Goal: Task Accomplishment & Management: Manage account settings

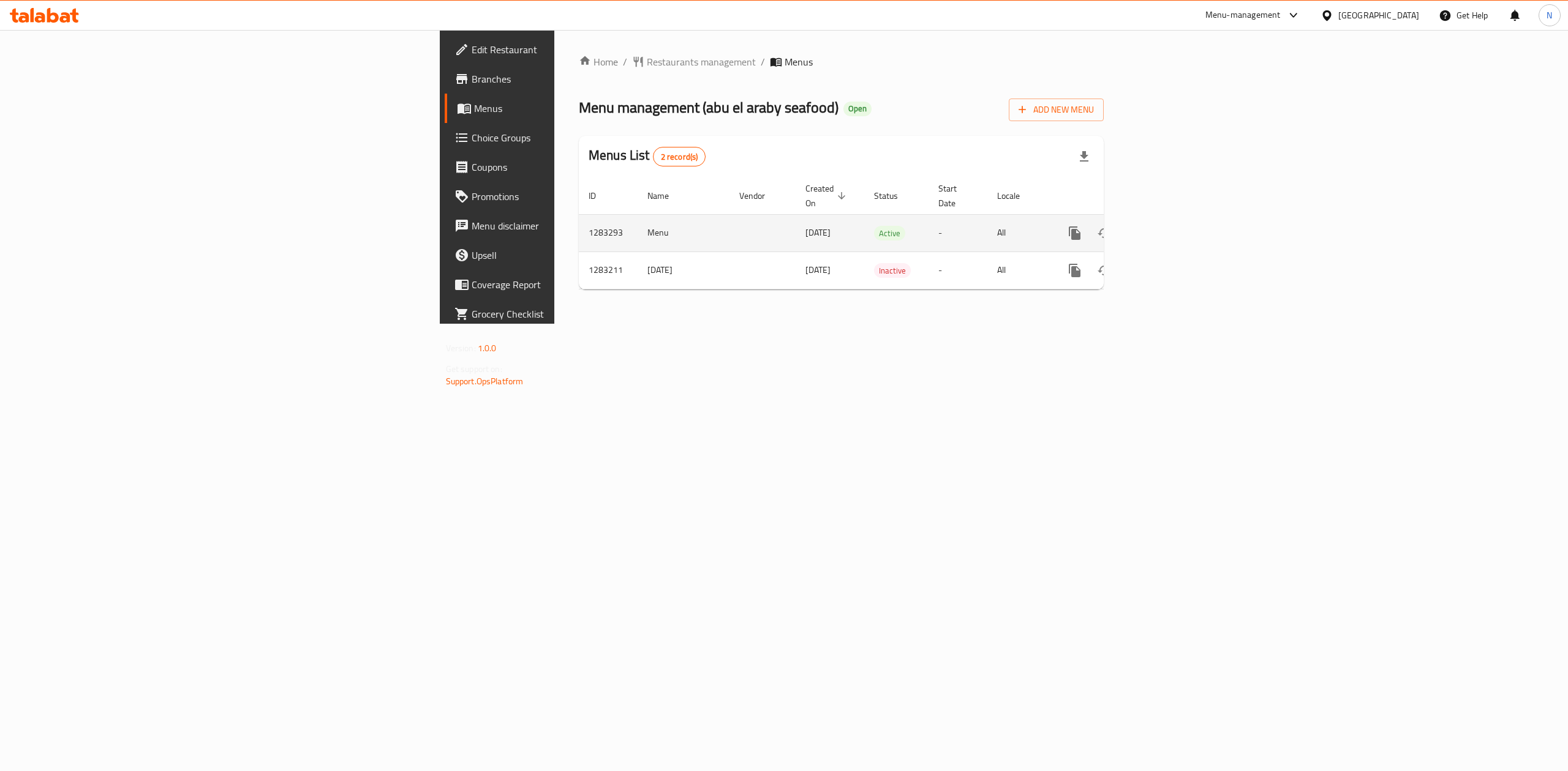
click at [1177, 218] on link "enhanced table" at bounding box center [1163, 233] width 29 height 29
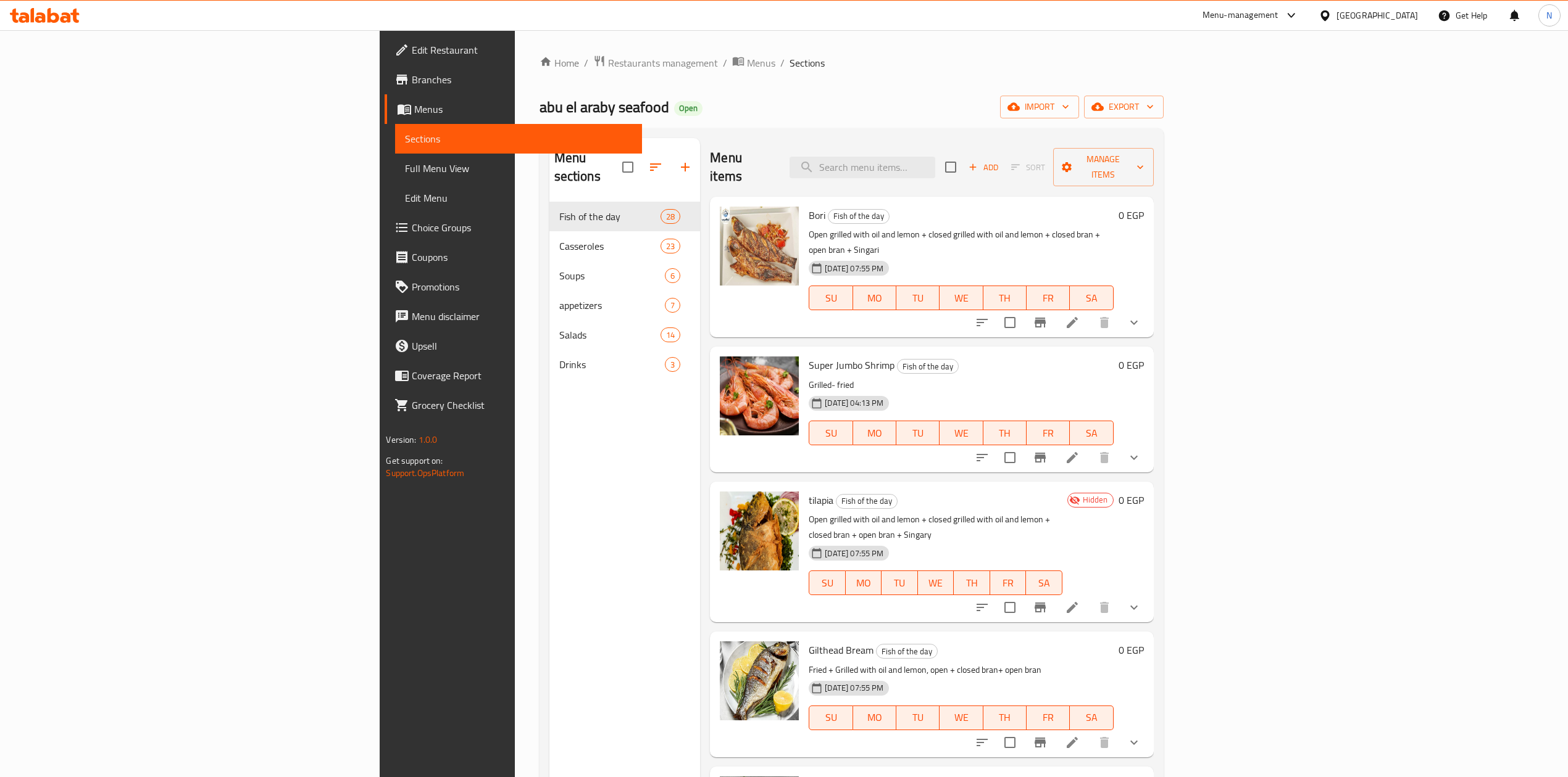
click at [549, 480] on div "Menu sections Fish of the day 28 Casseroles 23 Soups 6 appetizers 7 Salads 14 D…" at bounding box center [624, 527] width 151 height 777
click at [1016, 143] on div "Menu items Add Sort Manage items" at bounding box center [931, 168] width 444 height 59
click at [935, 157] on input "search" at bounding box center [863, 168] width 146 height 21
paste input "grouper 111"
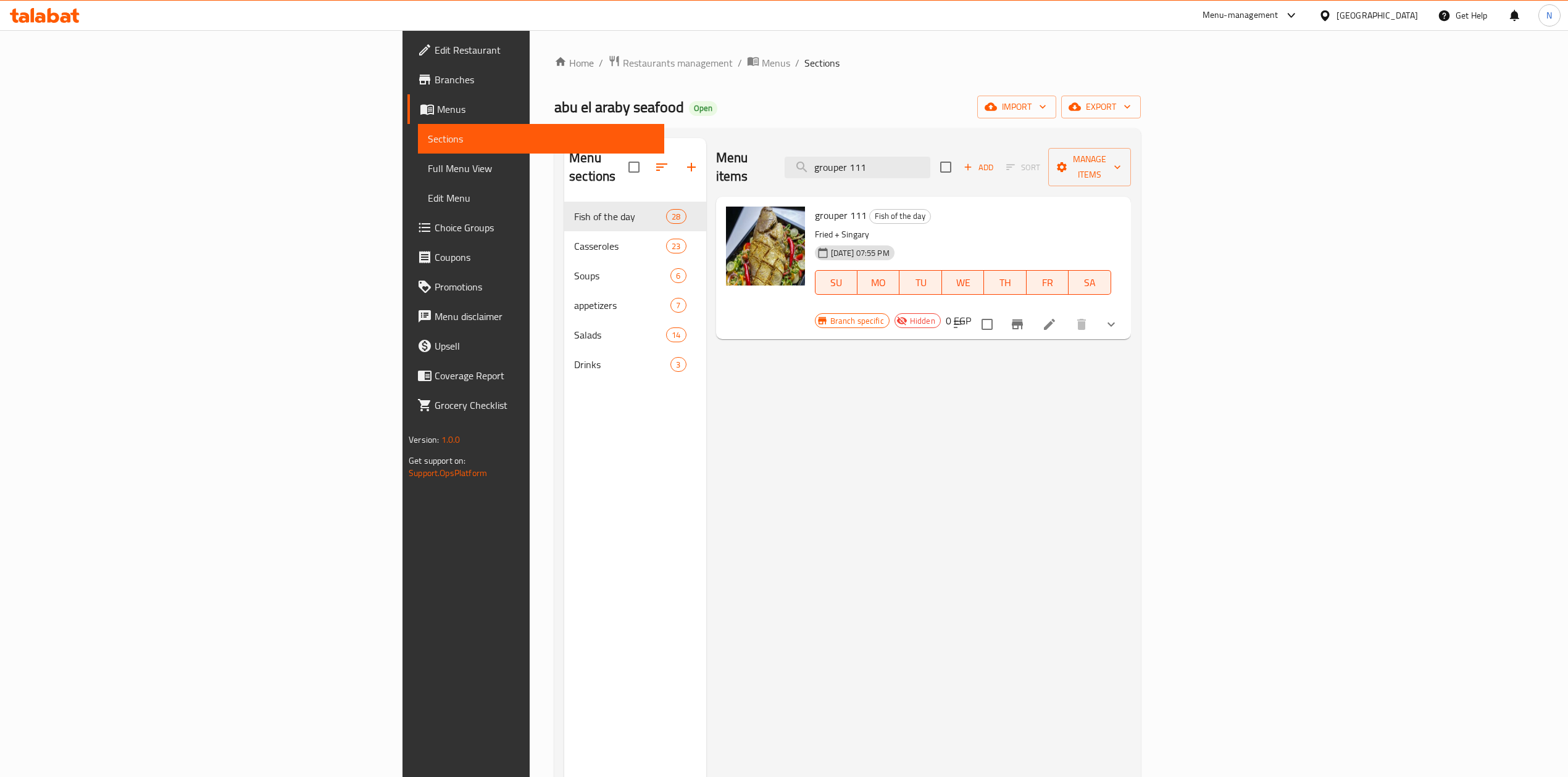
type input "grouper 111"
click at [826, 247] on span "13-04-2025 07:55 PM" at bounding box center [860, 253] width 69 height 11
drag, startPoint x: 727, startPoint y: 230, endPoint x: 850, endPoint y: 230, distance: 123.0
click at [850, 240] on div "13-04-2025 07:55 PM" at bounding box center [848, 253] width 77 height 25
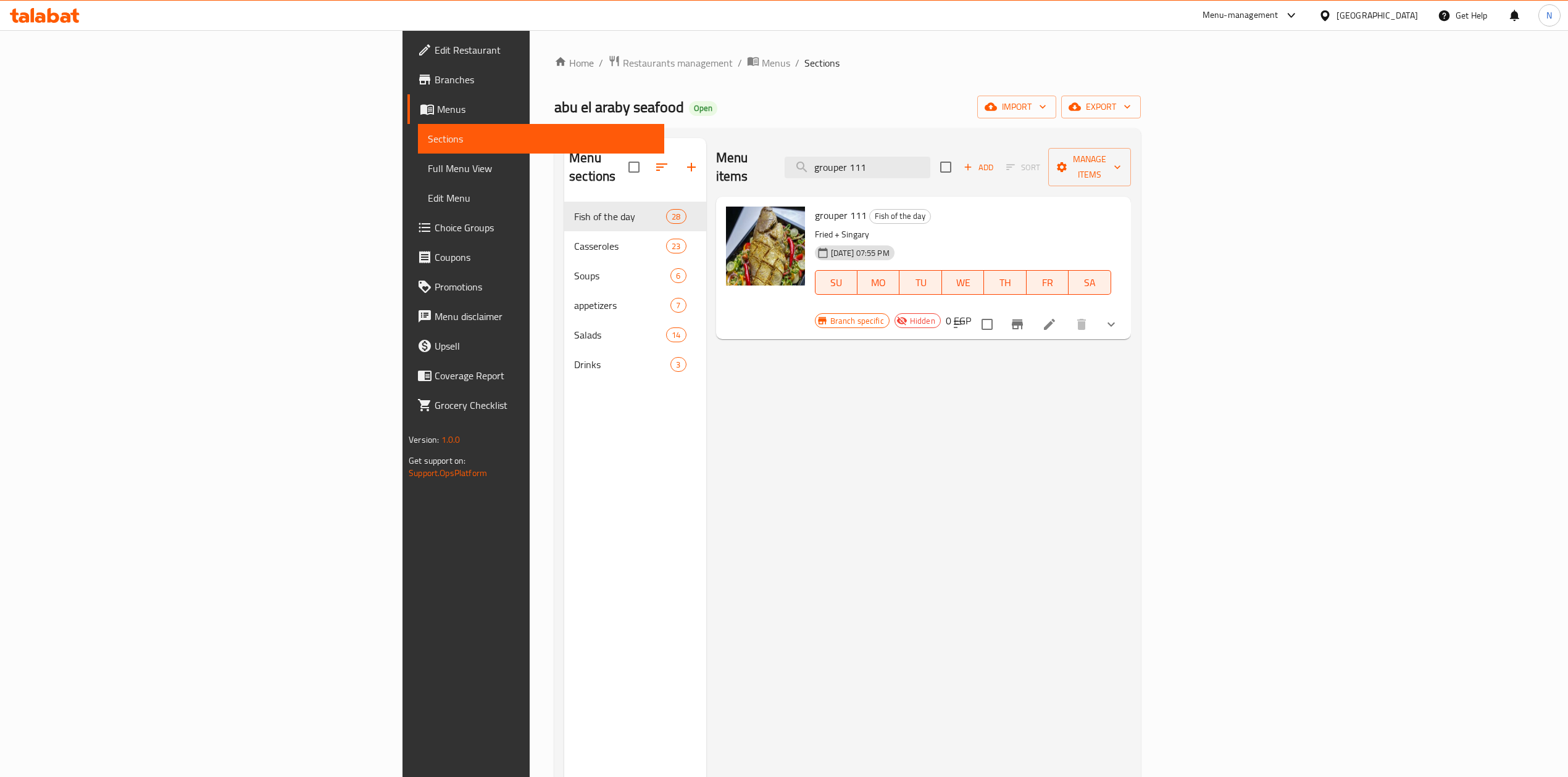
click at [850, 240] on div "13-04-2025 07:55 PM" at bounding box center [848, 253] width 77 height 25
drag, startPoint x: 850, startPoint y: 230, endPoint x: 741, endPoint y: 183, distance: 118.7
click at [809, 202] on div "grouper 111 Fish of the day Fried + Singary 13-04-2025 07:55 PM SU MO TU WE TH …" at bounding box center [962, 259] width 306 height 115
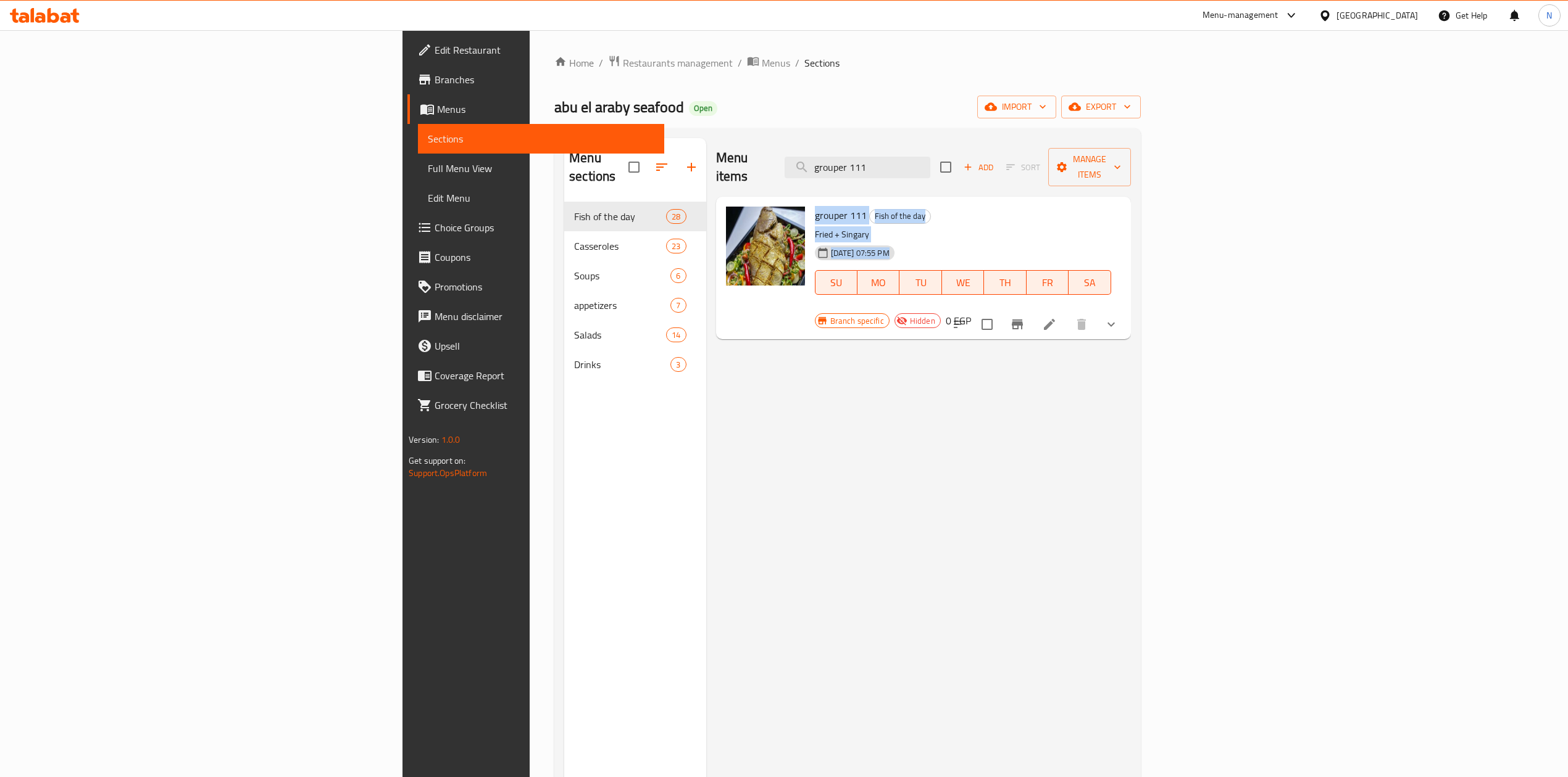
drag, startPoint x: 742, startPoint y: 183, endPoint x: 783, endPoint y: 225, distance: 58.7
click at [809, 225] on div "grouper 111 Fish of the day Fried + Singary 13-04-2025 07:55 PM SU MO TU WE TH …" at bounding box center [962, 259] width 306 height 115
click at [881, 240] on div "13-04-2025 07:55 PM SU MO TU WE TH FR SA" at bounding box center [962, 273] width 306 height 66
click at [1057, 317] on icon at bounding box center [1049, 325] width 15 height 15
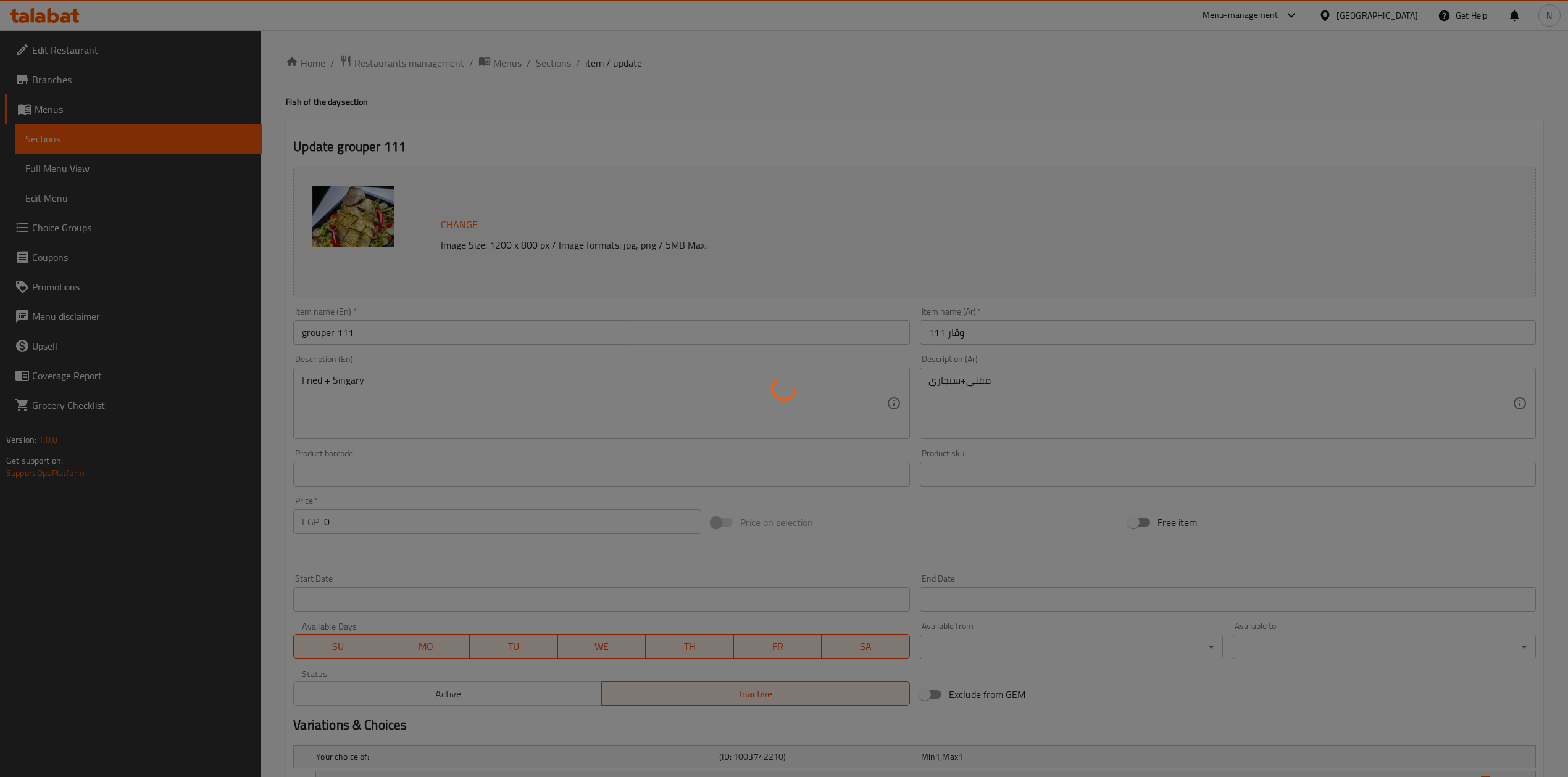
type input "إختيارك من :"
type input "1"
type input "إختيارك من :"
type input "1"
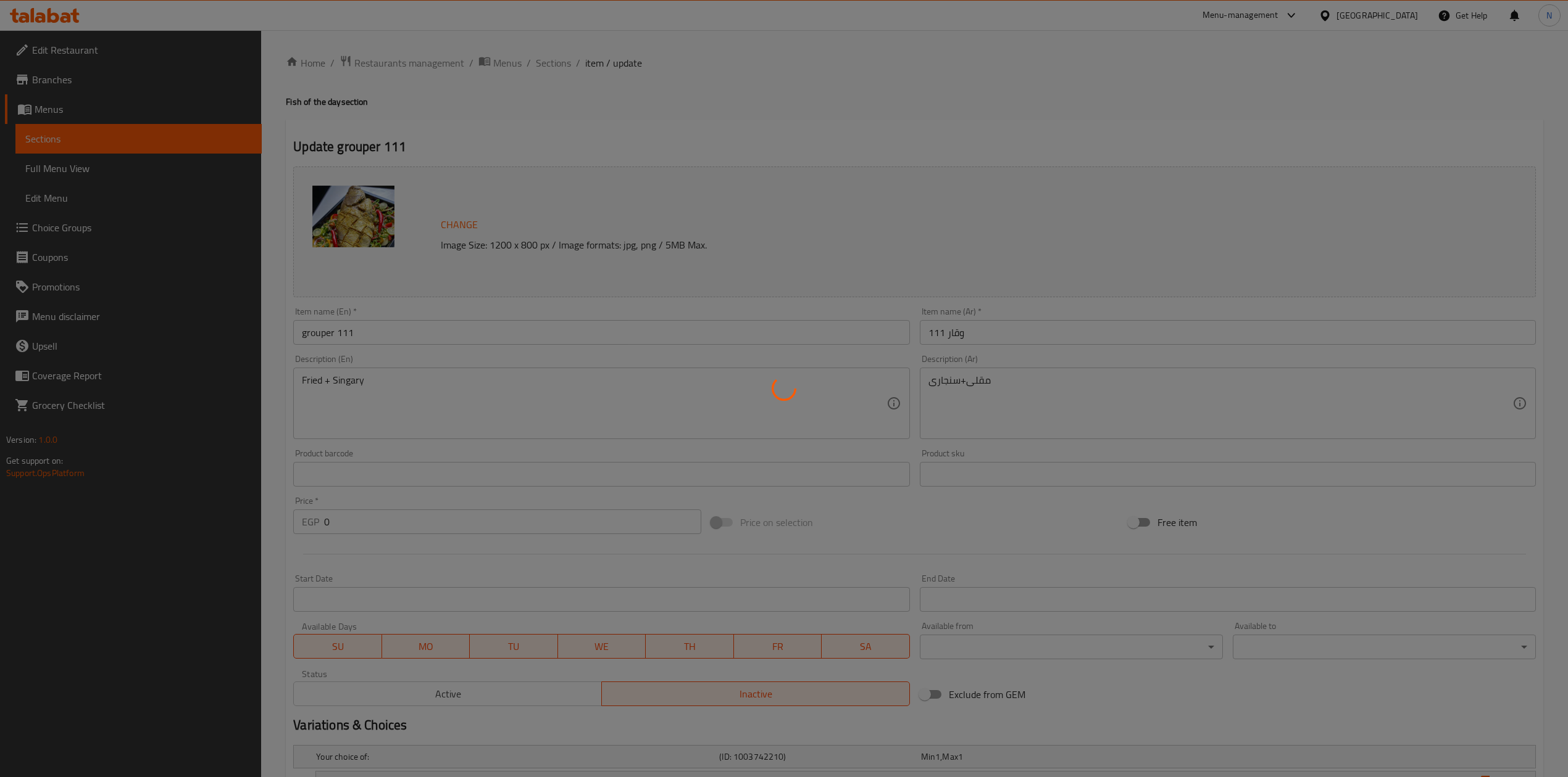
type input "1"
type input "إختيارك من :"
type input "1"
type input "إختيارك من :"
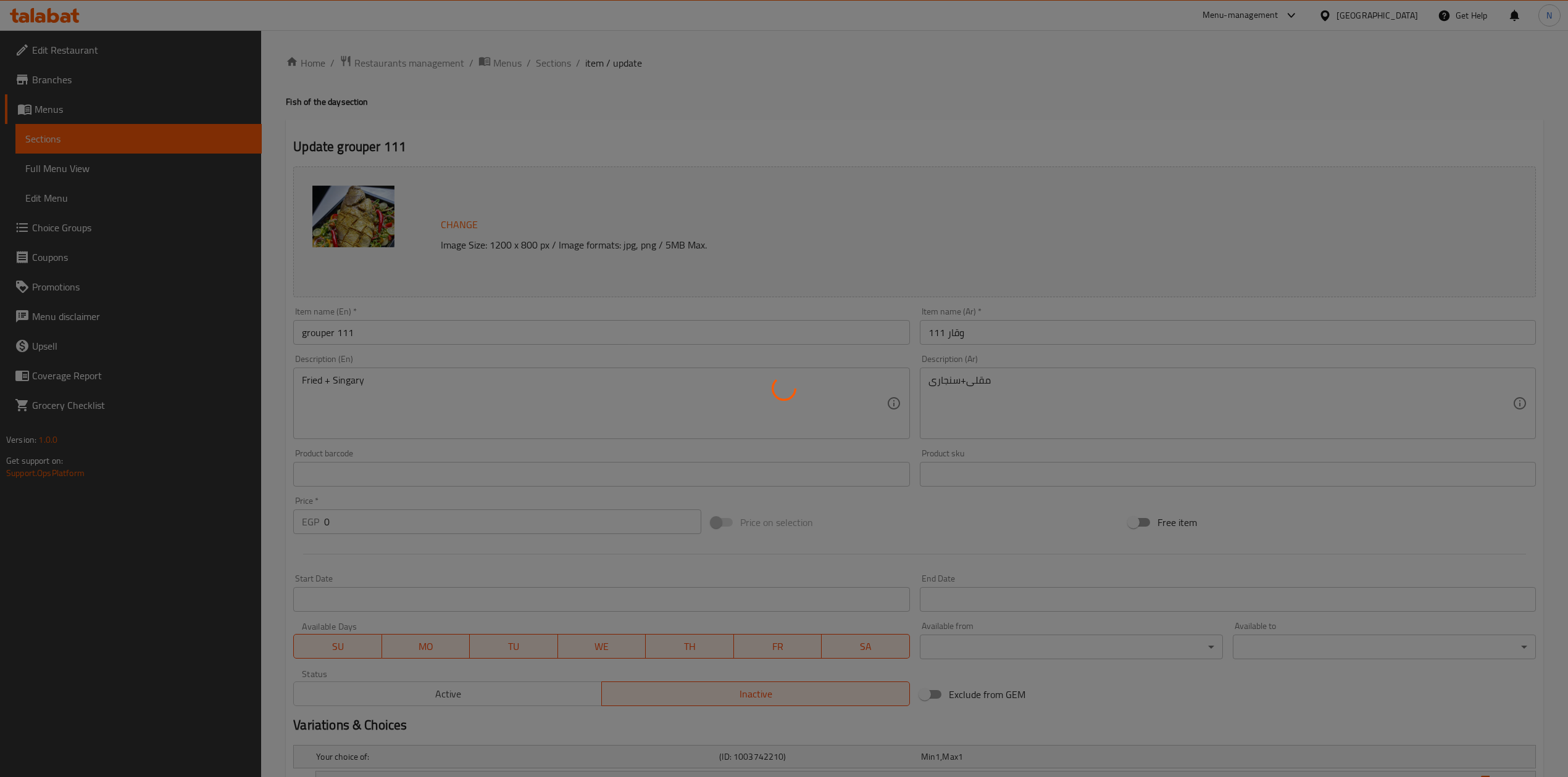
type input "1"
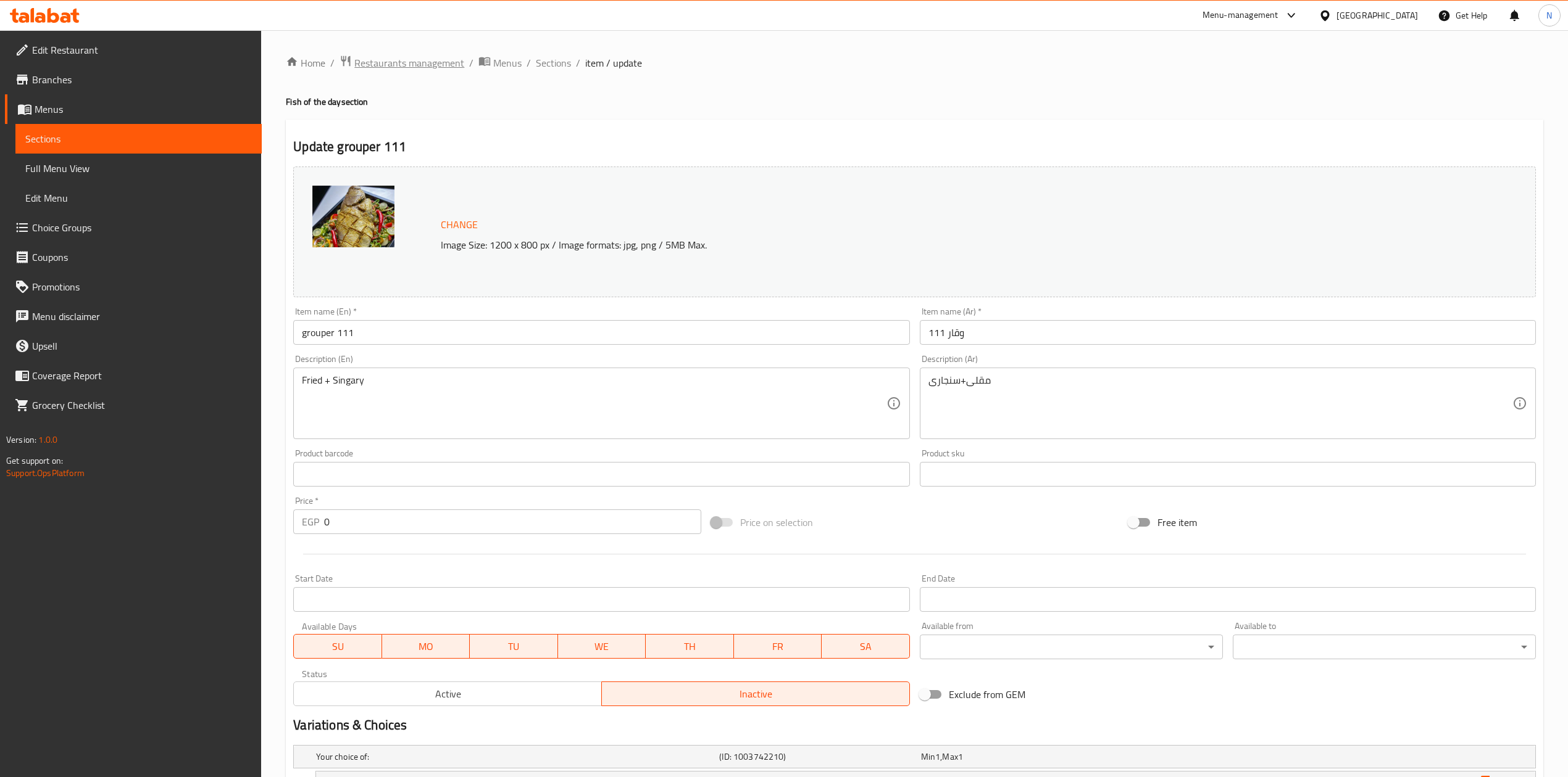
click at [412, 62] on span "Restaurants management" at bounding box center [409, 63] width 110 height 15
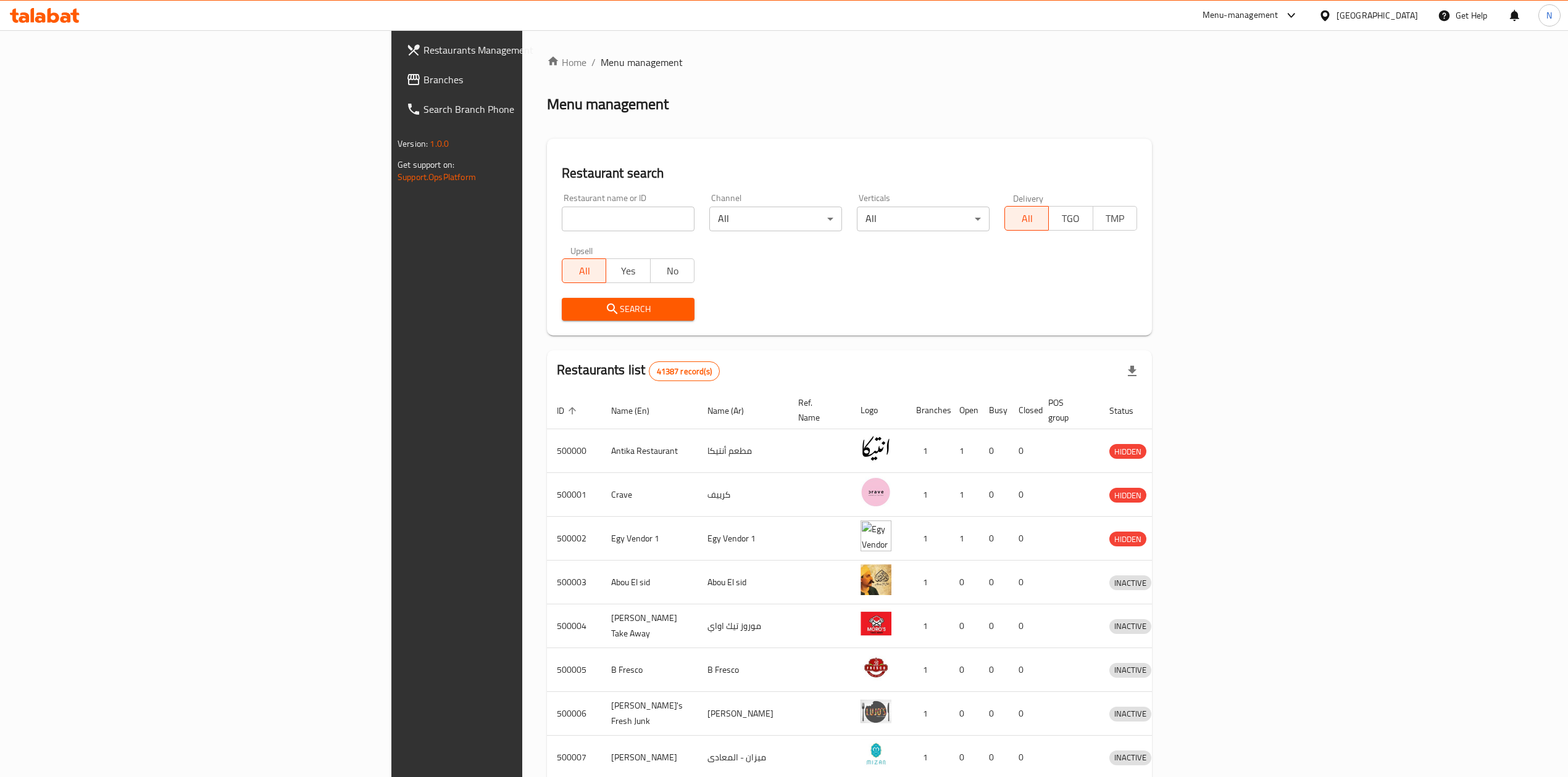
click at [1406, 19] on div "Egypt" at bounding box center [1377, 16] width 82 height 14
click at [1248, 318] on div "[GEOGRAPHIC_DATA]" at bounding box center [1284, 323] width 82 height 14
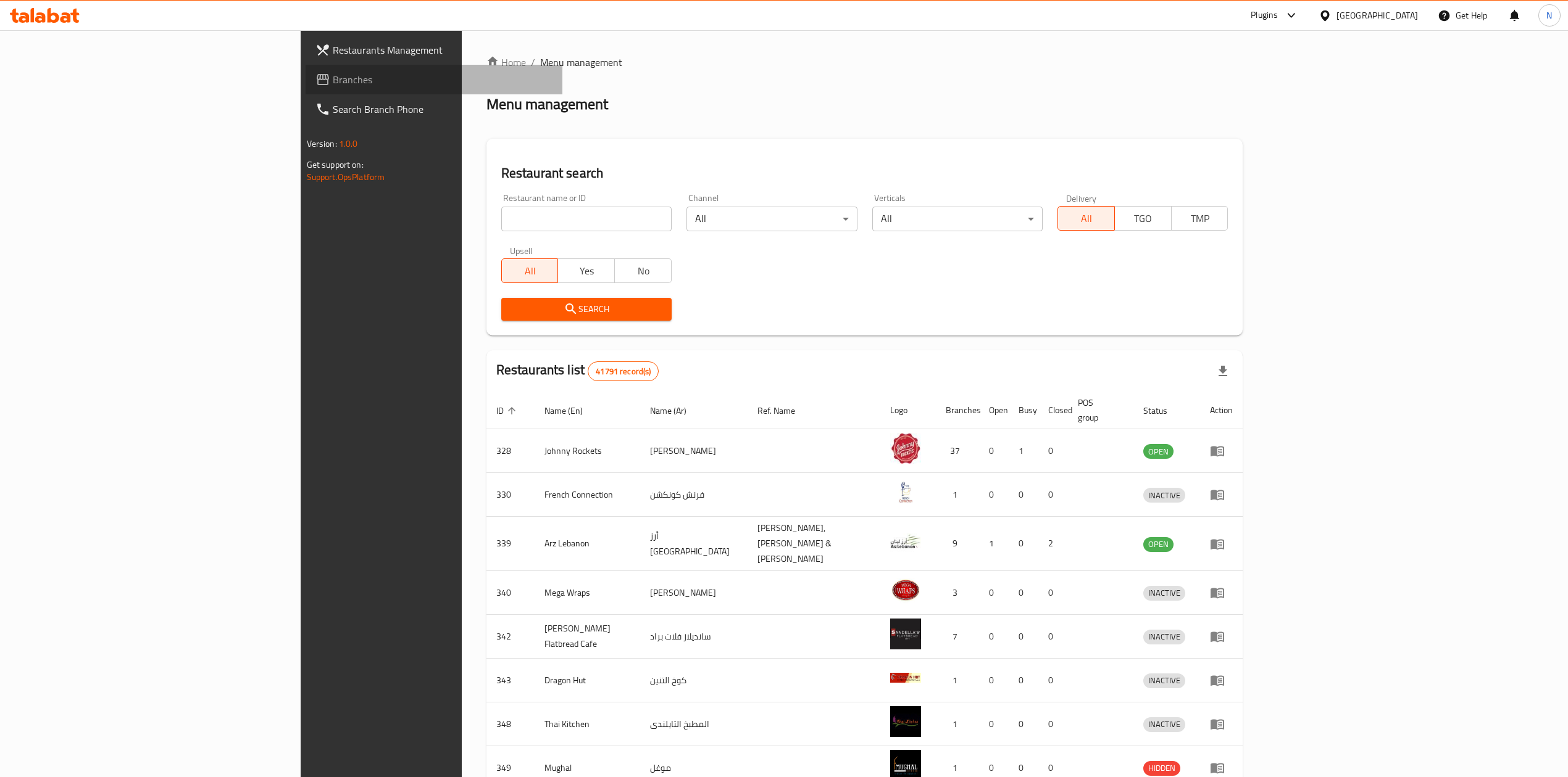
click at [305, 89] on link "Branches" at bounding box center [434, 79] width 257 height 29
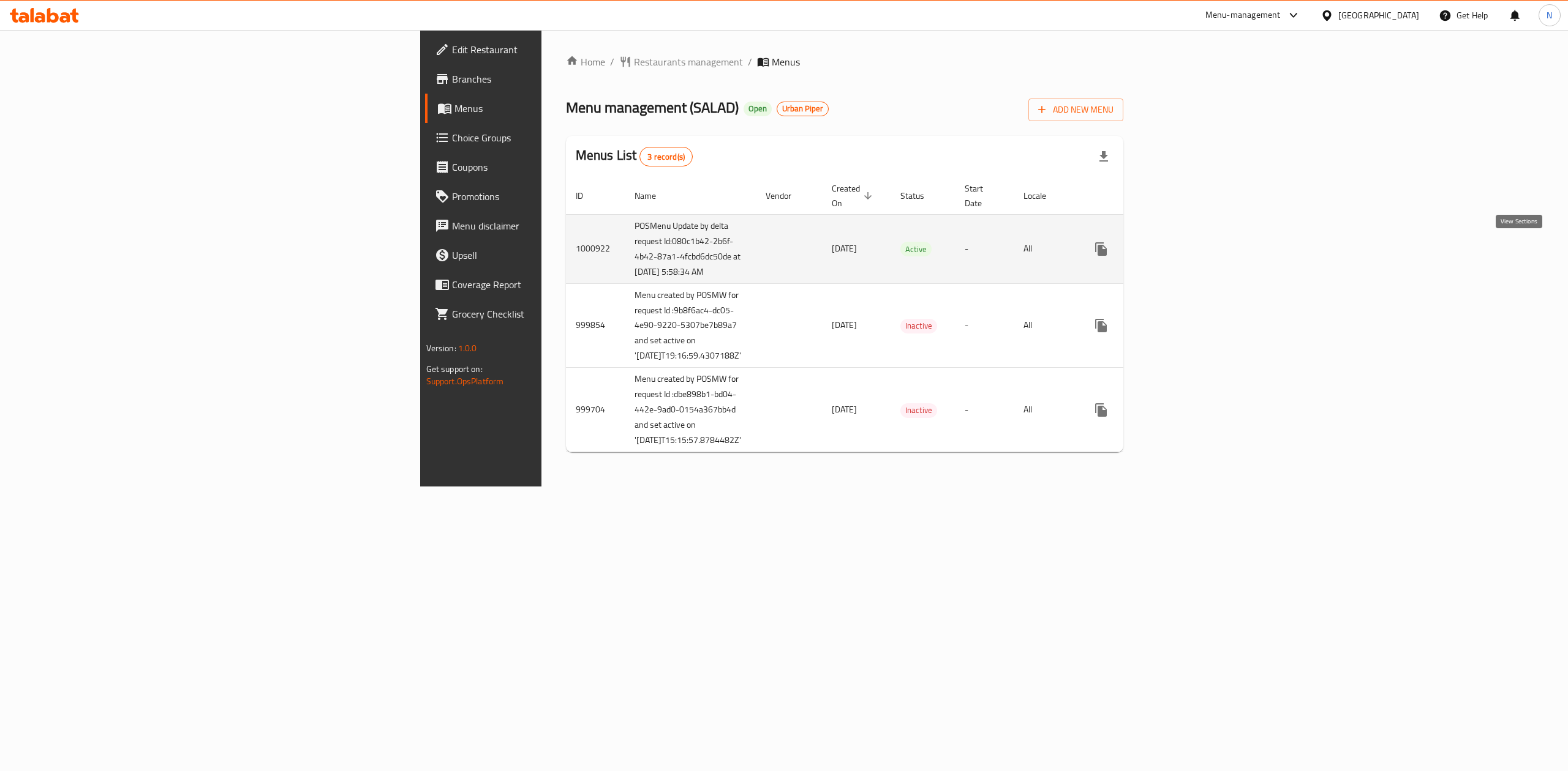
click at [1204, 250] on link "enhanced table" at bounding box center [1190, 249] width 29 height 29
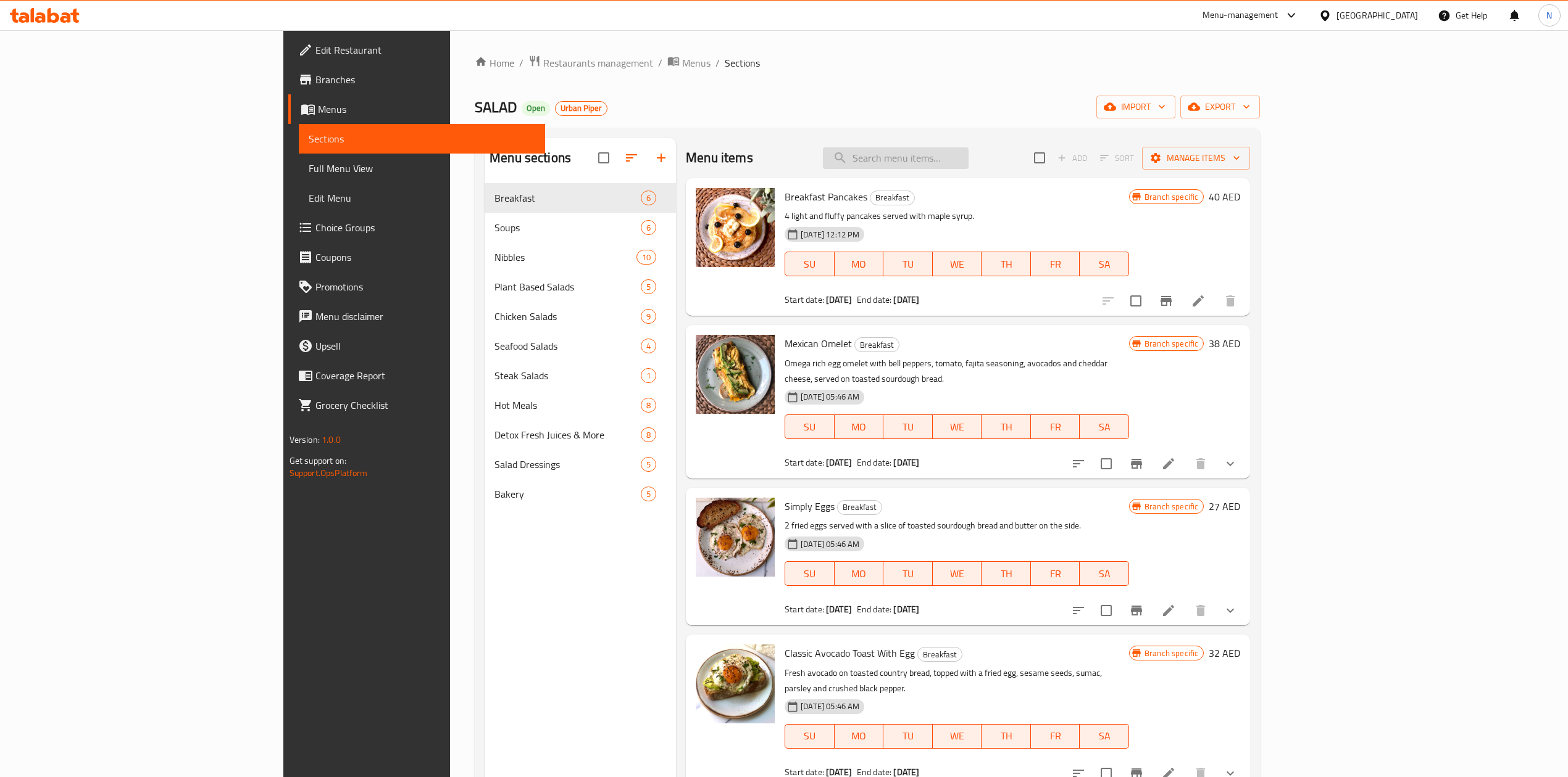
paste input "Chicken Caesar Salad"
type input "Chicken Caesar Salad"
click at [1032, 385] on div "[DATE] 05:46 AM SU MO TU WE TH FR SA" at bounding box center [957, 418] width 354 height 66
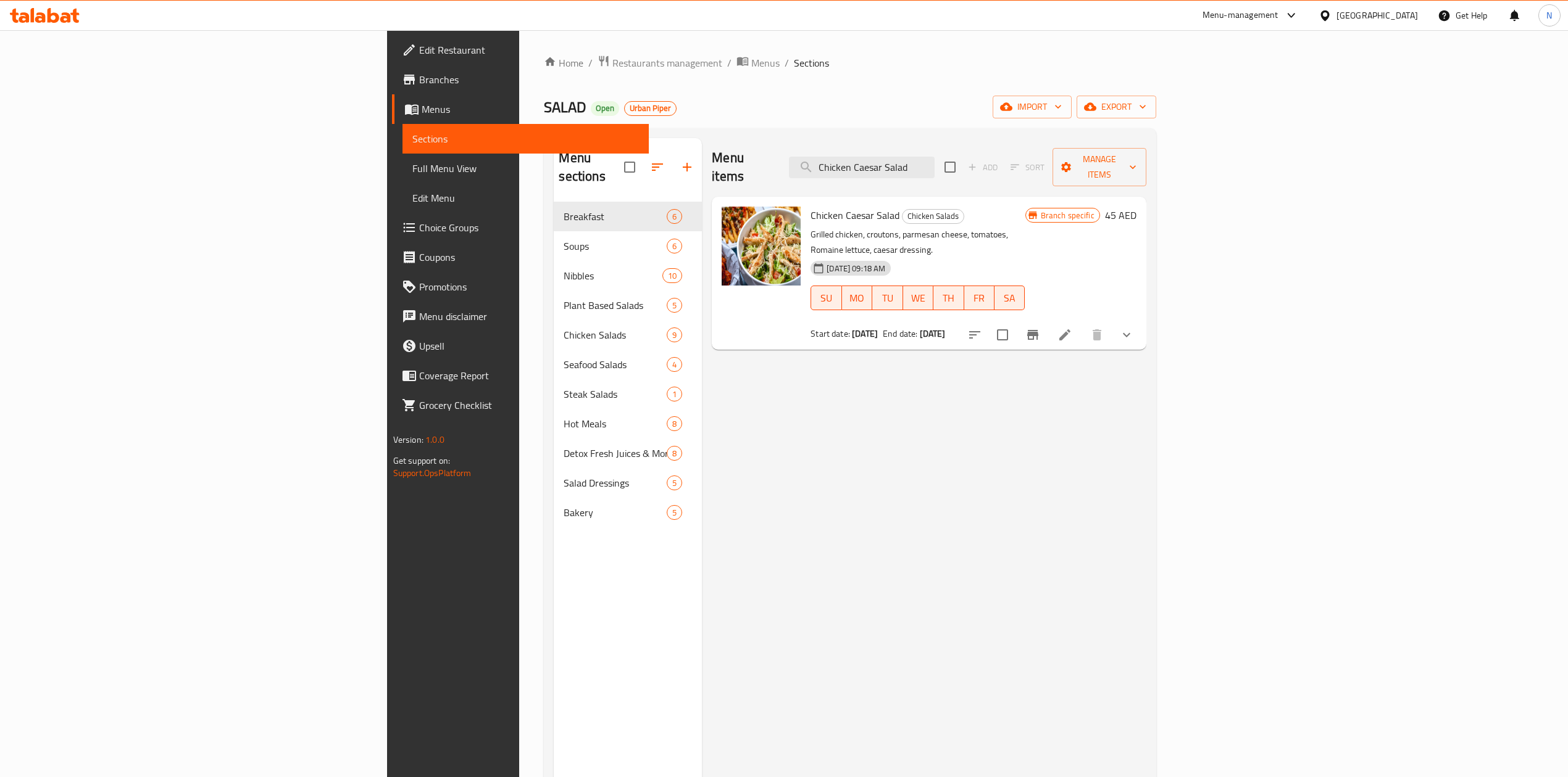
click at [998, 146] on div "Menu items Chicken Caesar Salad Add Sort Manage items" at bounding box center [929, 168] width 434 height 59
click at [935, 161] on input "Chicken Caesar Salad" at bounding box center [862, 168] width 146 height 21
click at [1048, 320] on button "Branch-specific-item" at bounding box center [1033, 335] width 29 height 29
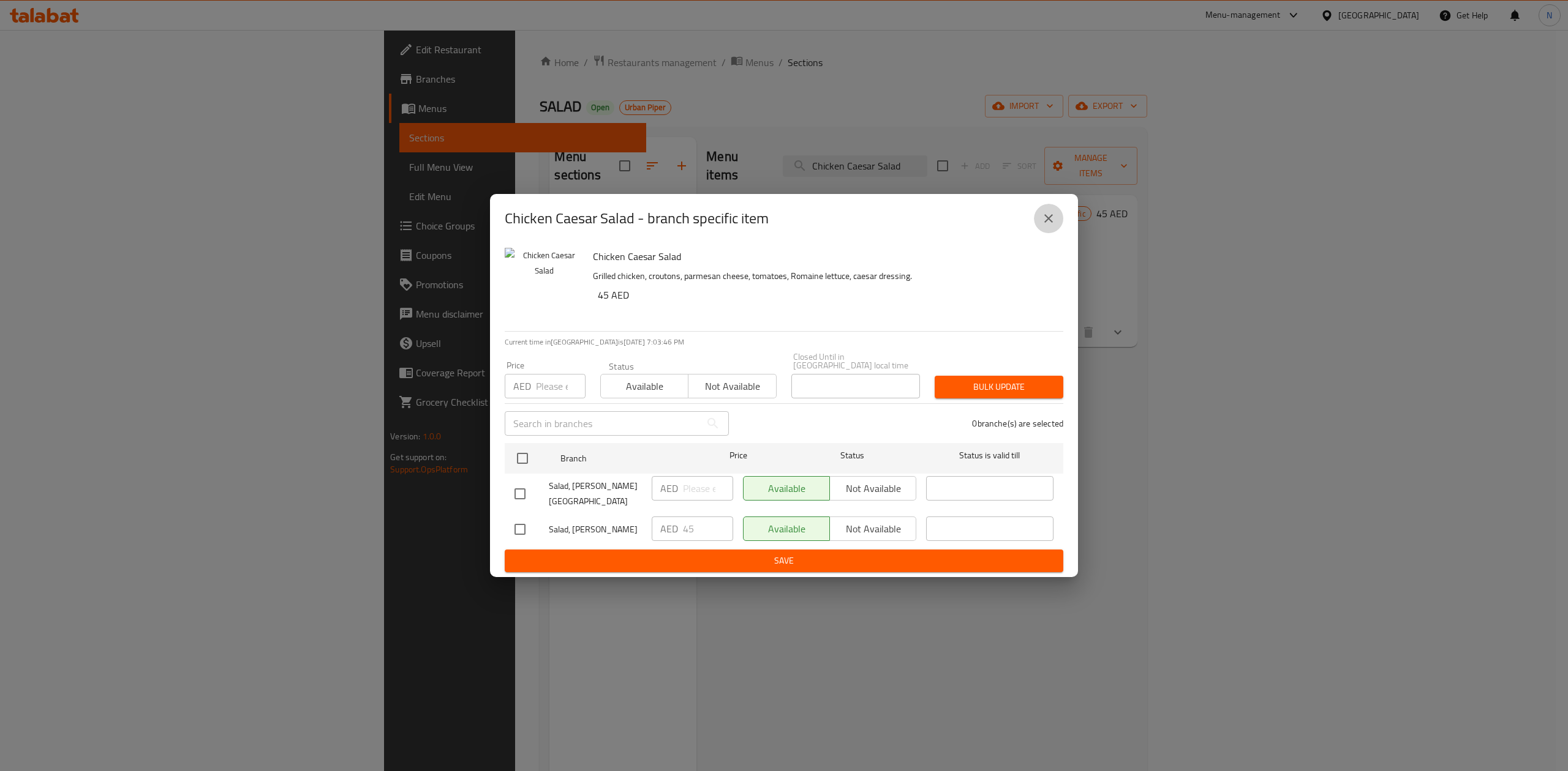
click at [1060, 218] on button "close" at bounding box center [1048, 218] width 29 height 29
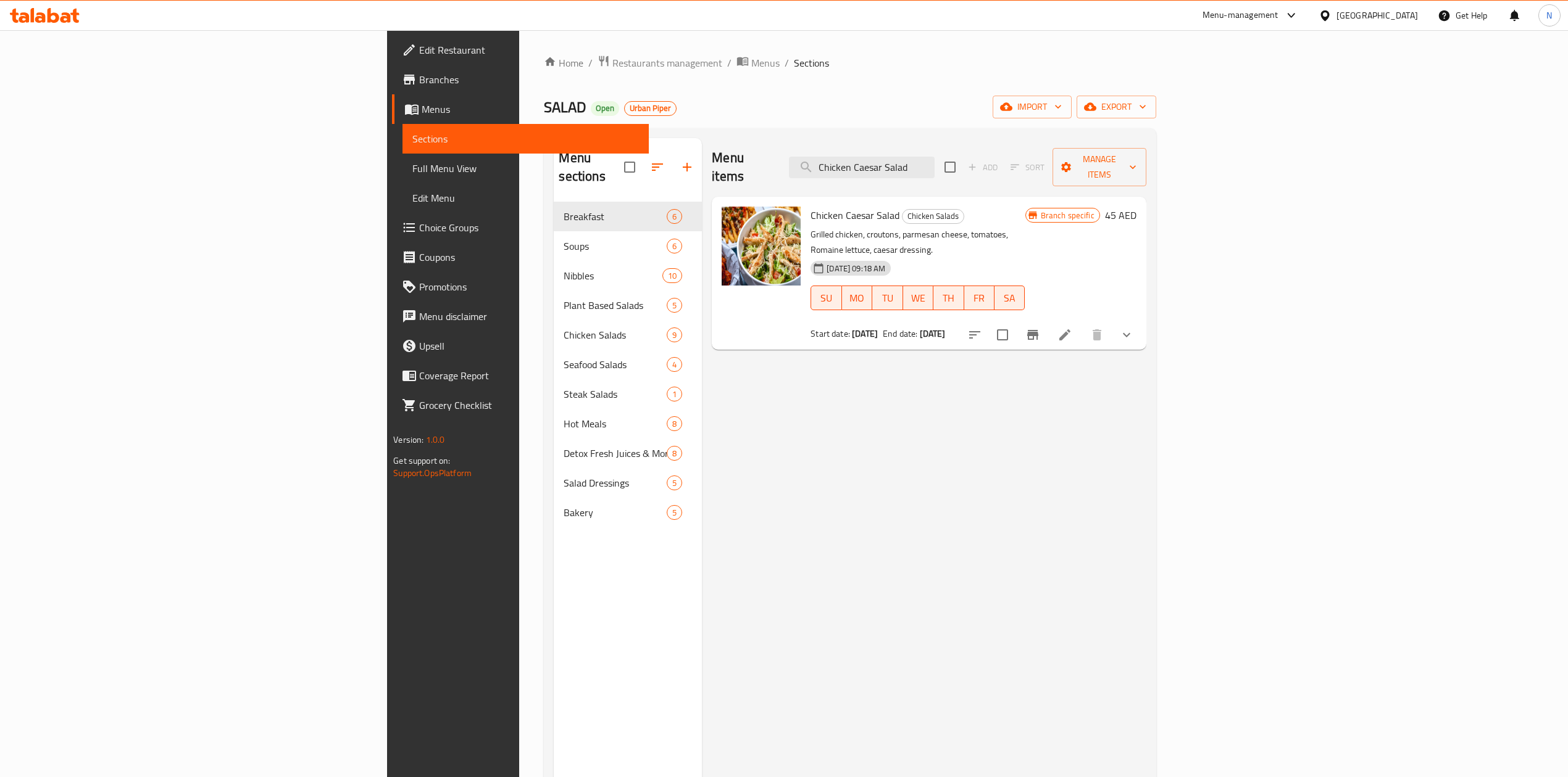
drag, startPoint x: 714, startPoint y: 307, endPoint x: 1018, endPoint y: 299, distance: 304.1
click at [1018, 327] on div "Start date: [DATE] End date: [DATE]" at bounding box center [917, 333] width 214 height 12
click at [1146, 349] on div "Menu items Chicken Caesar Salad Add Sort Manage items Chicken Caesar Salad Chic…" at bounding box center [924, 527] width 444 height 777
click at [1141, 320] on button "show more" at bounding box center [1126, 335] width 29 height 29
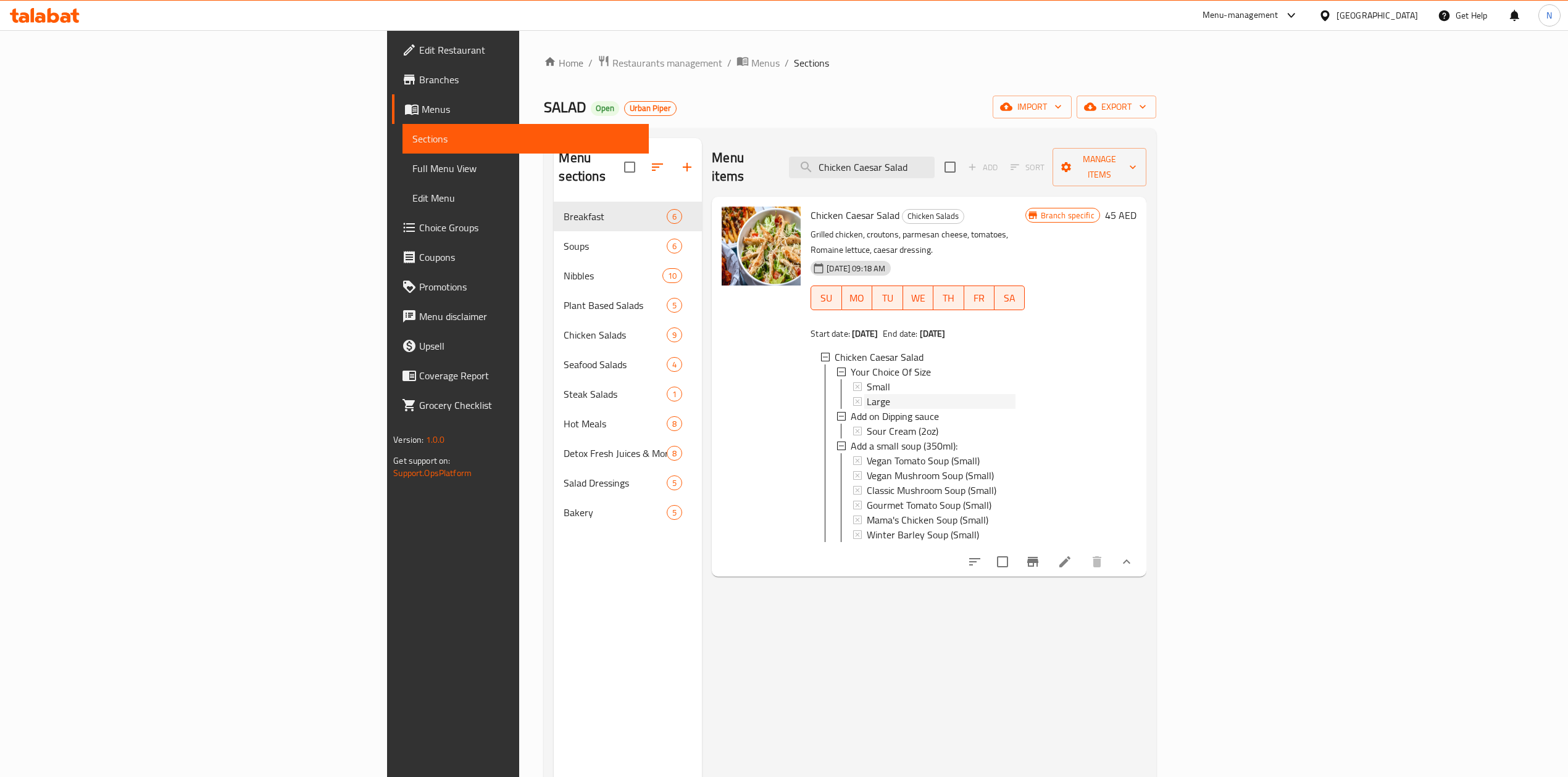
click at [867, 394] on div "Large" at bounding box center [940, 402] width 148 height 15
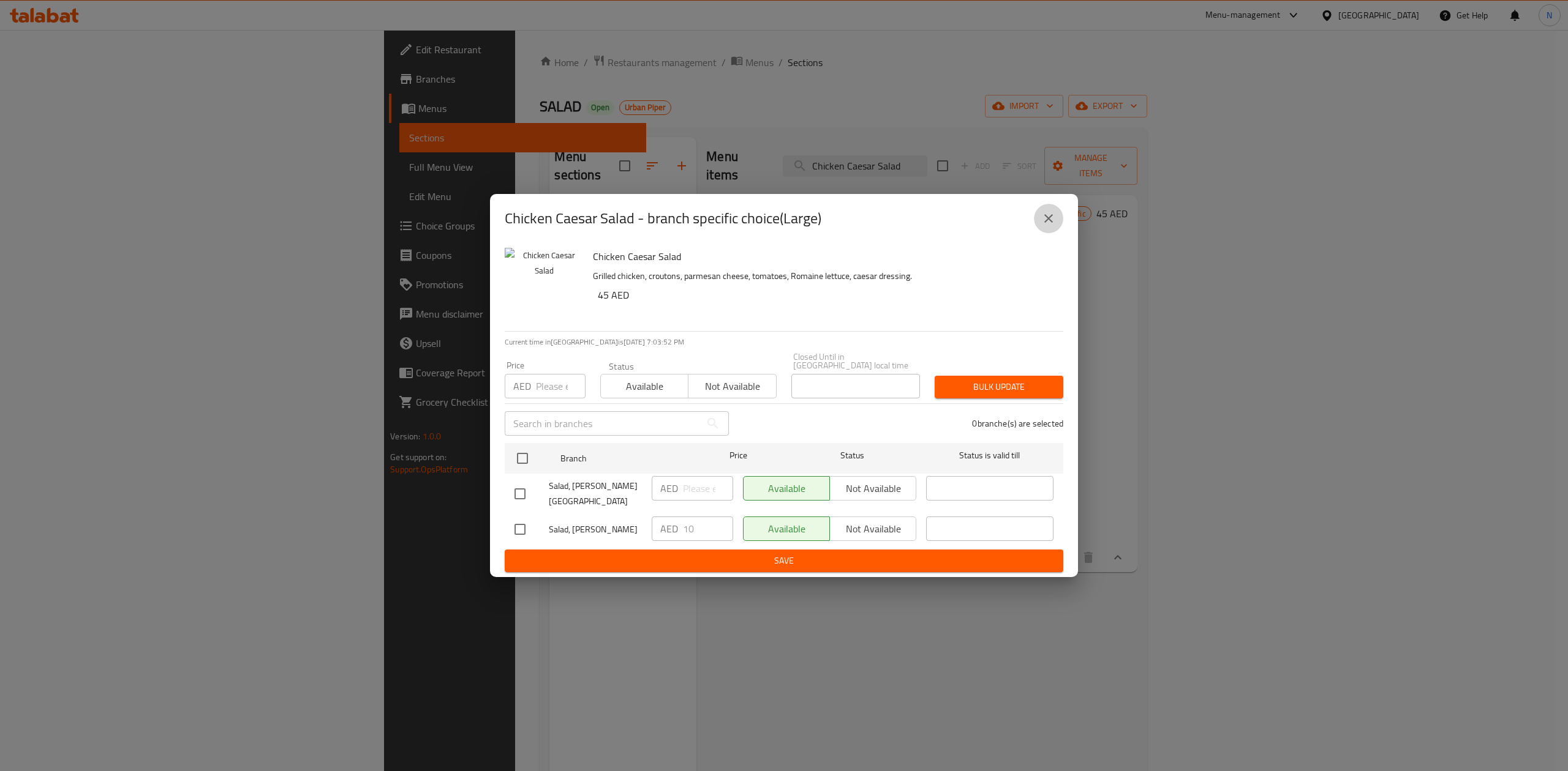
click at [1043, 218] on icon "close" at bounding box center [1048, 218] width 15 height 15
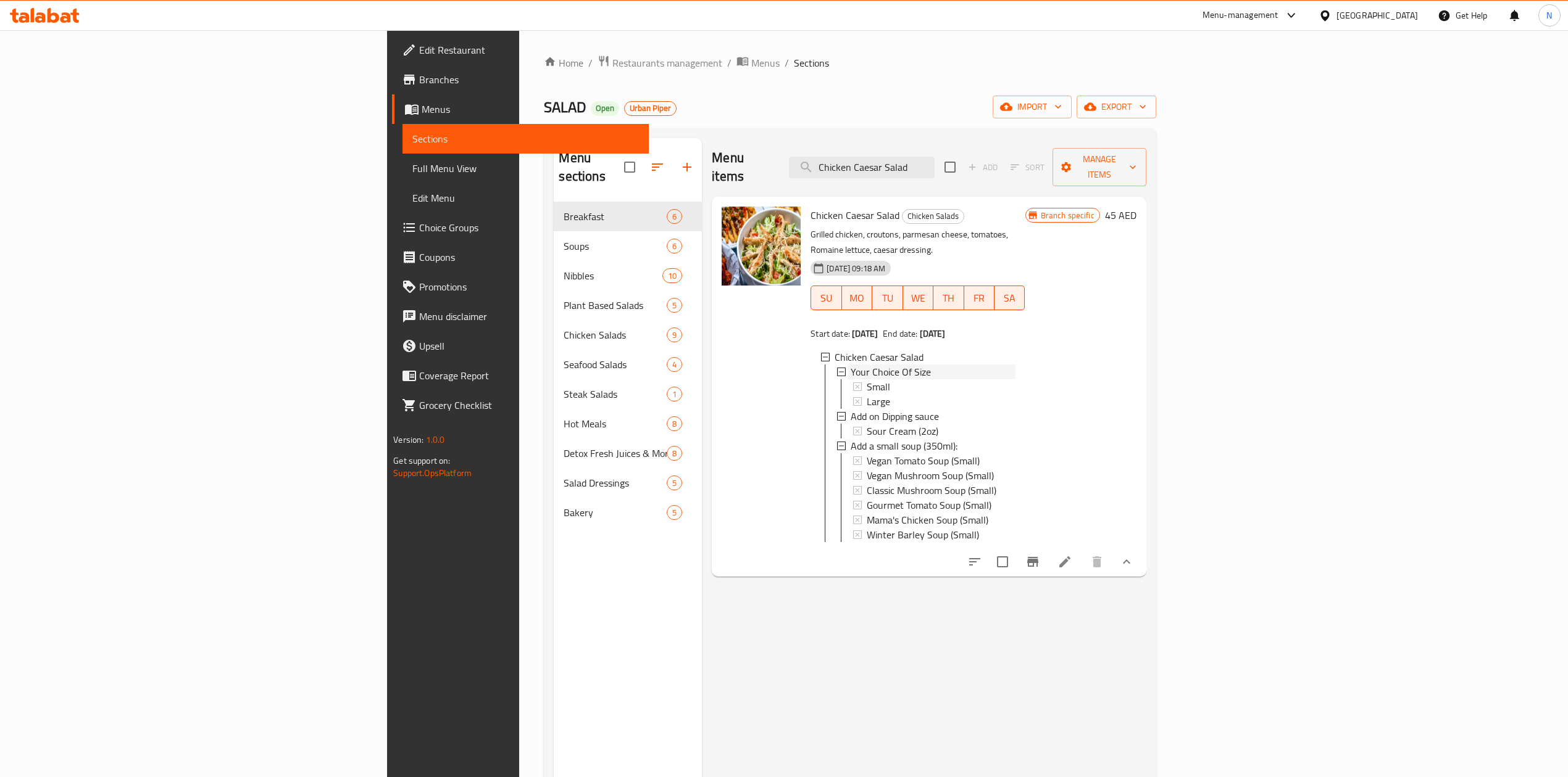
click at [850, 365] on div "Your Choice Of Size" at bounding box center [932, 372] width 164 height 15
click at [850, 380] on div "Add on Dipping sauce" at bounding box center [932, 387] width 164 height 15
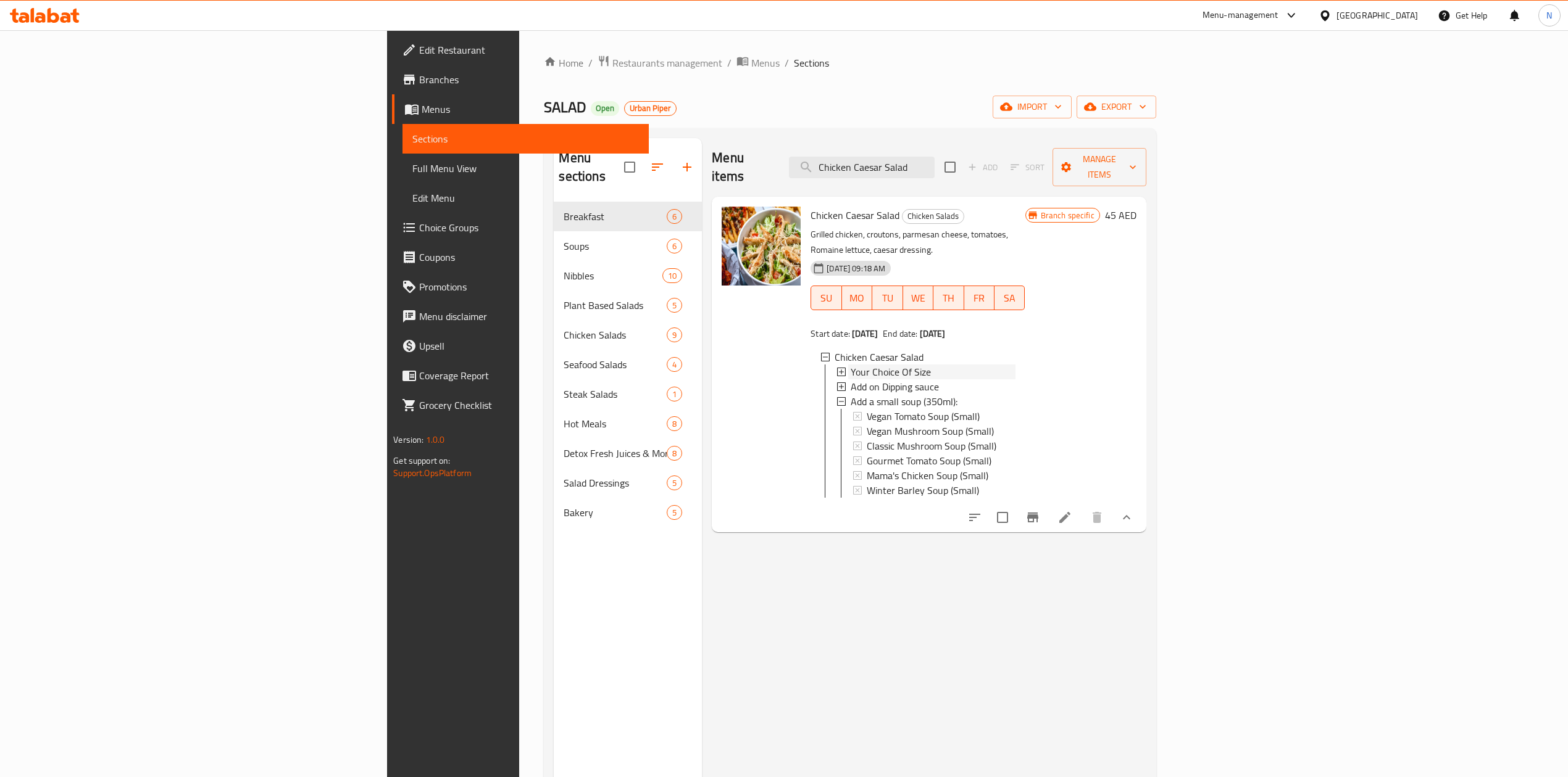
click at [850, 365] on span "Your Choice Of Size" at bounding box center [890, 372] width 80 height 15
click at [867, 380] on div "Small" at bounding box center [940, 387] width 148 height 15
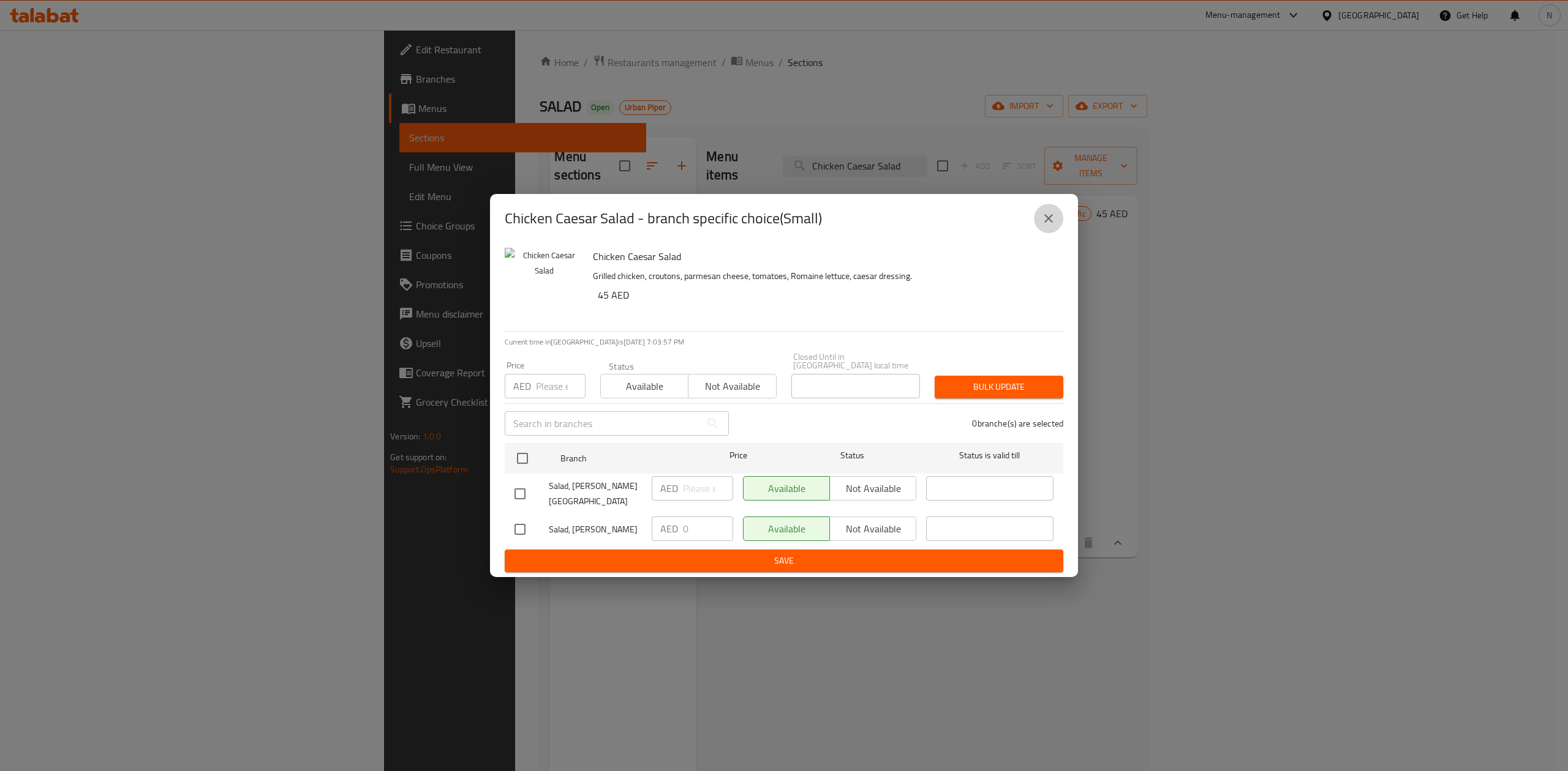
click at [1044, 221] on icon "close" at bounding box center [1048, 218] width 15 height 15
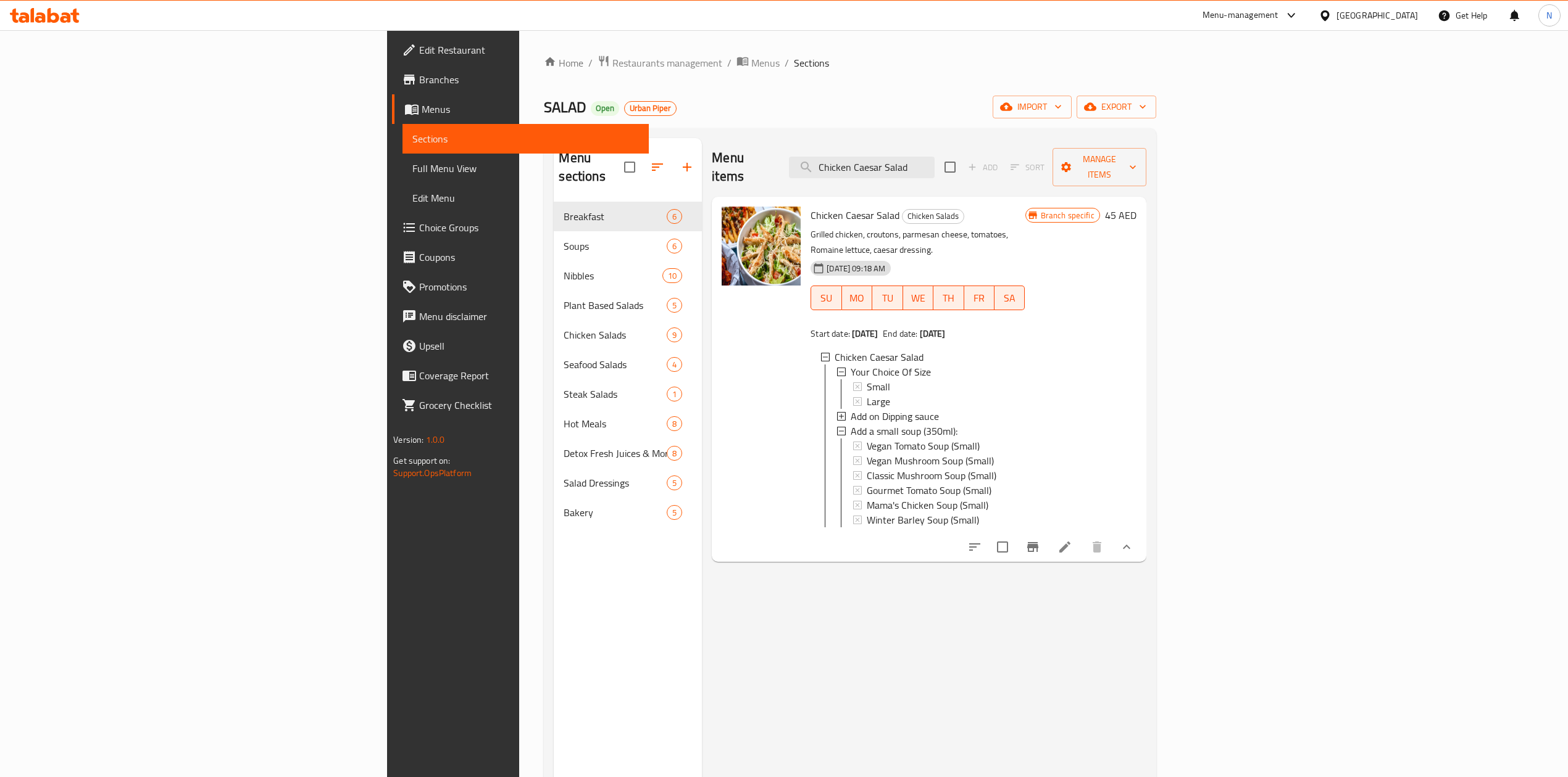
click at [419, 75] on span "Branches" at bounding box center [529, 79] width 219 height 15
